Goal: Information Seeking & Learning: Learn about a topic

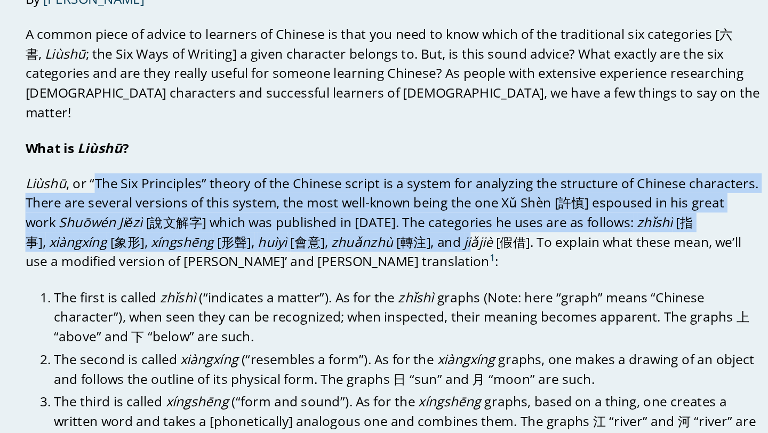
drag, startPoint x: 139, startPoint y: 158, endPoint x: 384, endPoint y: 189, distance: 247.3
click at [385, 187] on p "Liùshū , or “The Six Principles” theory of the Chinese script is a system for a…" at bounding box center [334, 192] width 482 height 64
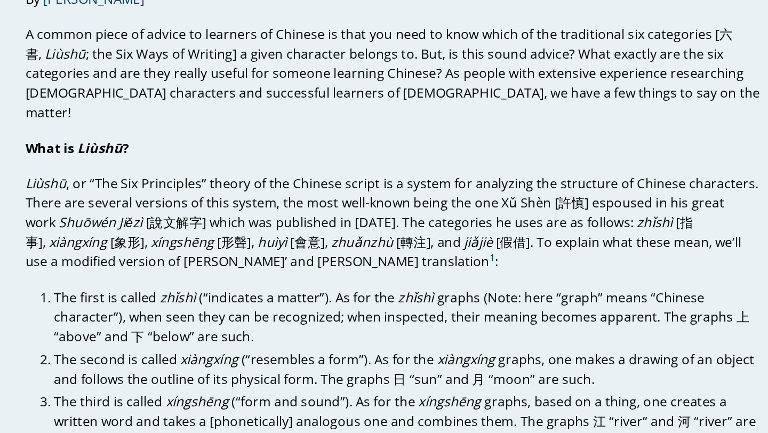
click at [389, 207] on p "Liùshū , or “The Six Principles” theory of the Chinese script is a system for a…" at bounding box center [334, 192] width 482 height 64
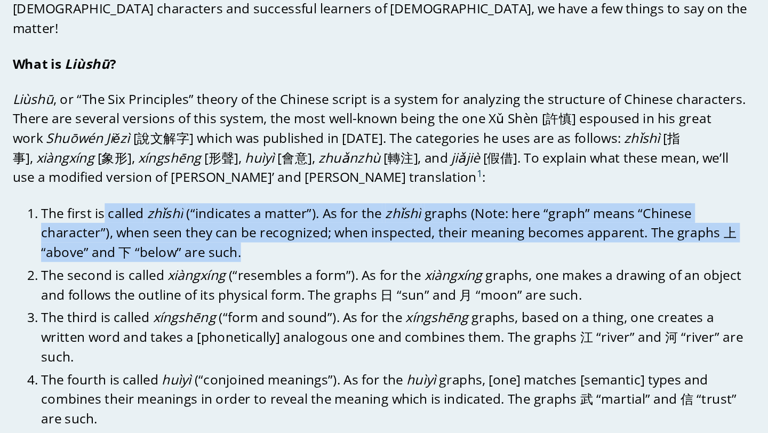
drag, startPoint x: 152, startPoint y: 234, endPoint x: 296, endPoint y: 259, distance: 146.3
click at [296, 259] on li "The first is called zhǐshì (“indicates a matter”). As for the zhǐshì graphs (No…" at bounding box center [343, 253] width 463 height 38
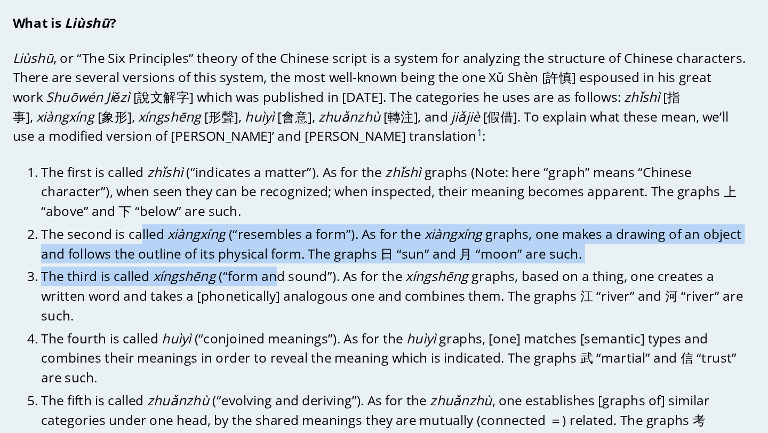
drag, startPoint x: 177, startPoint y: 271, endPoint x: 264, endPoint y: 296, distance: 91.2
click at [264, 296] on ol "The first is called zhǐshì (“indicates a matter”). As for the zhǐshì graphs (No…" at bounding box center [343, 348] width 463 height 228
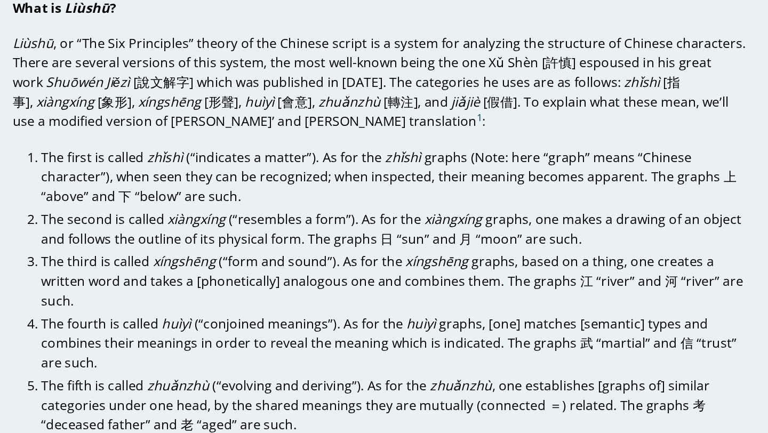
click at [285, 234] on li "The first is called zhǐshì (“indicates a matter”). As for the zhǐshì graphs (No…" at bounding box center [343, 253] width 463 height 38
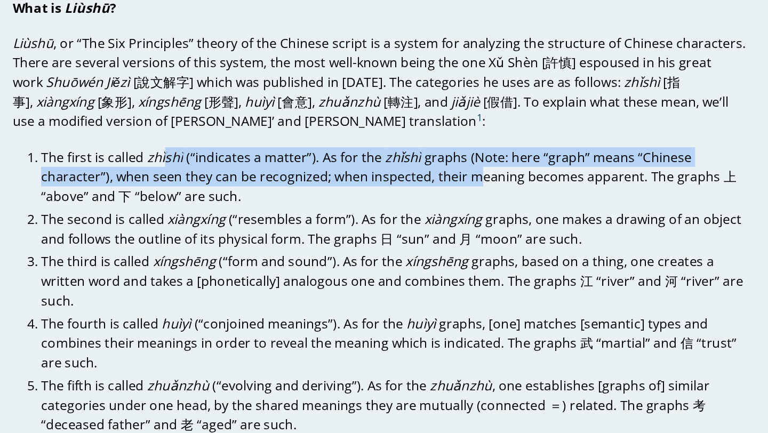
drag, startPoint x: 192, startPoint y: 228, endPoint x: 394, endPoint y: 247, distance: 203.6
click at [394, 247] on li "The first is called zhǐshì (“indicates a matter”). As for the zhǐshì graphs (No…" at bounding box center [343, 253] width 463 height 38
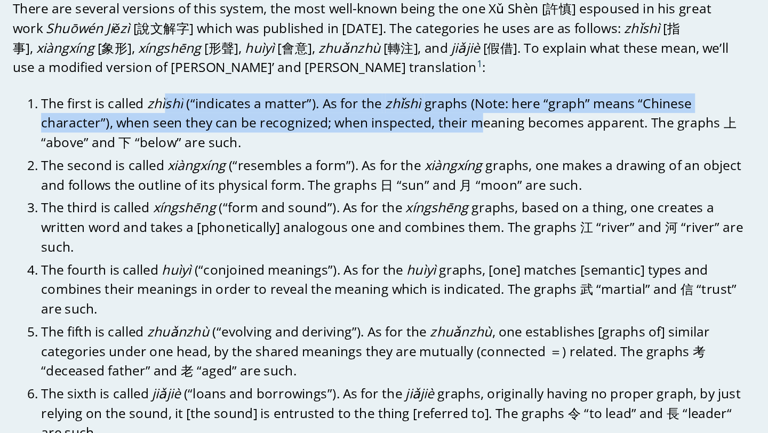
scroll to position [27, 0]
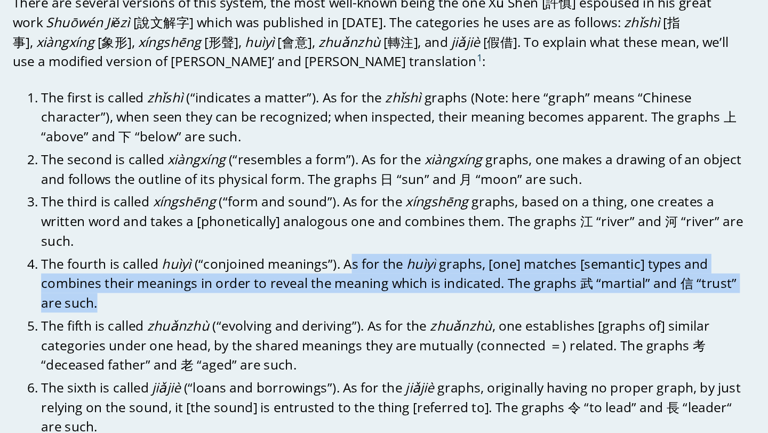
drag, startPoint x: 311, startPoint y: 305, endPoint x: 356, endPoint y: 337, distance: 55.4
click at [356, 337] on li "The fourth is called huìyì (“conjoined meanings”). As for the huìyì graphs, [on…" at bounding box center [343, 335] width 463 height 38
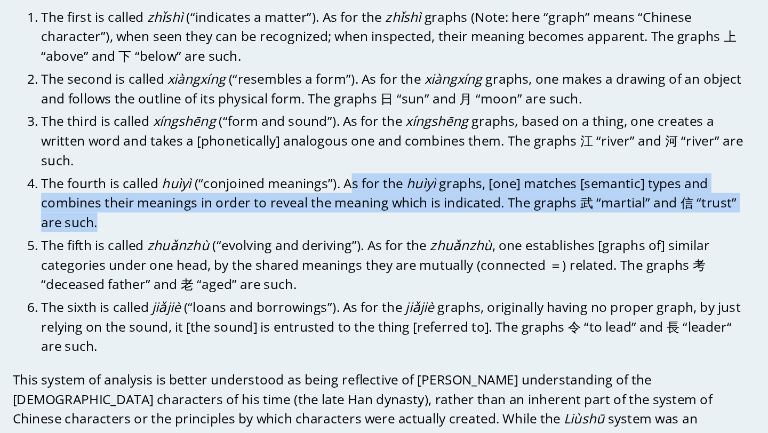
scroll to position [84, 0]
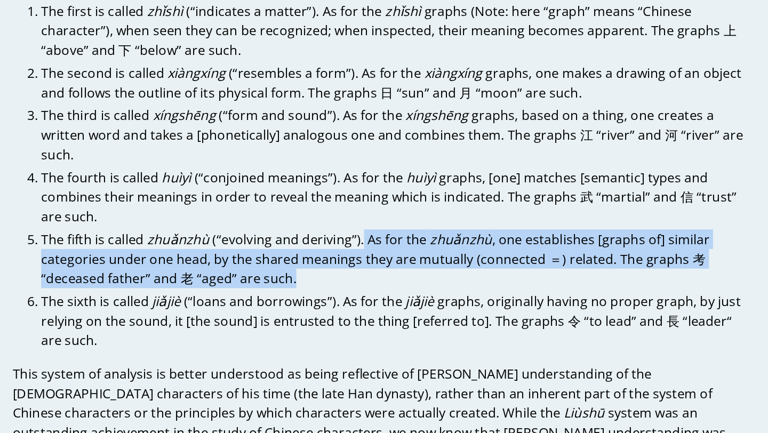
drag, startPoint x: 320, startPoint y: 289, endPoint x: 331, endPoint y: 316, distance: 28.9
click at [331, 316] on li "The fifth is called zhuǎnzhù (“evolving and deriving”). As for the zhuǎnzhù , o…" at bounding box center [343, 319] width 463 height 38
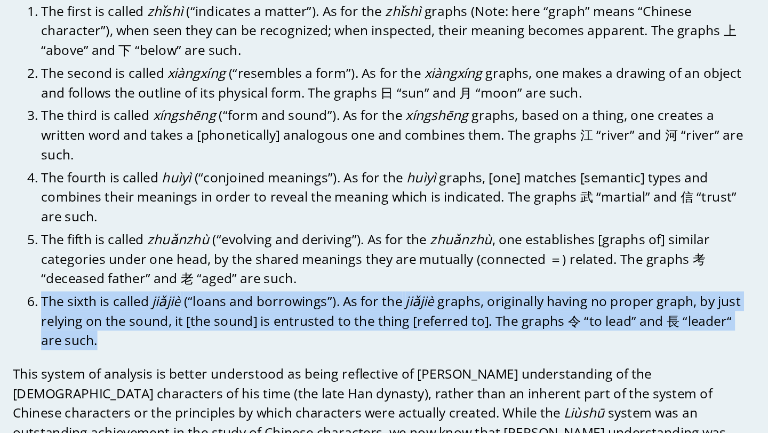
drag, startPoint x: 100, startPoint y: 333, endPoint x: 368, endPoint y: 364, distance: 269.1
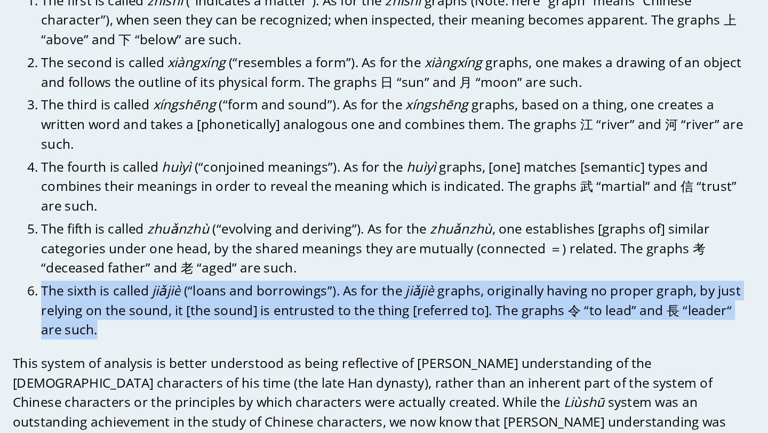
scroll to position [104, 0]
